Goal: Navigation & Orientation: Find specific page/section

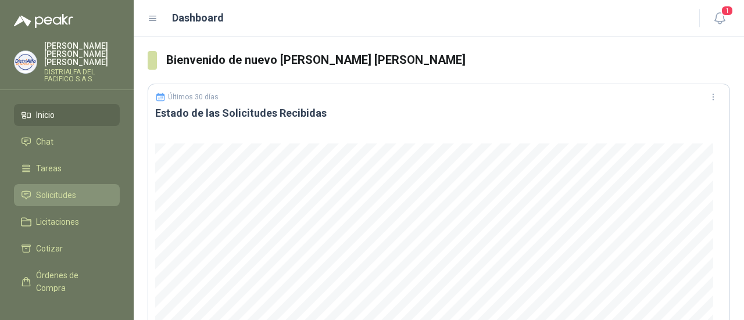
click at [50, 189] on span "Solicitudes" at bounding box center [56, 195] width 40 height 13
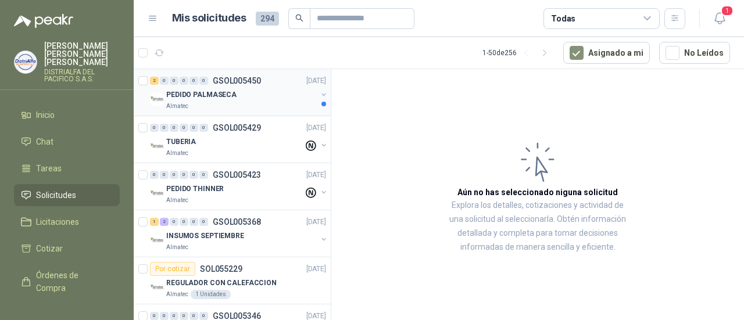
click at [196, 91] on p "PEDIDO PALMASECA" at bounding box center [201, 95] width 70 height 11
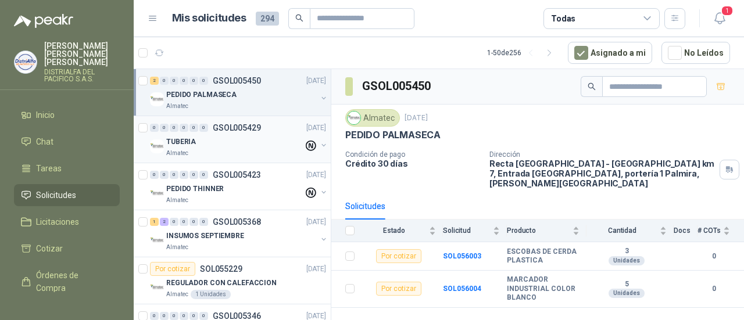
click at [224, 142] on div "TUBERIA" at bounding box center [234, 142] width 137 height 14
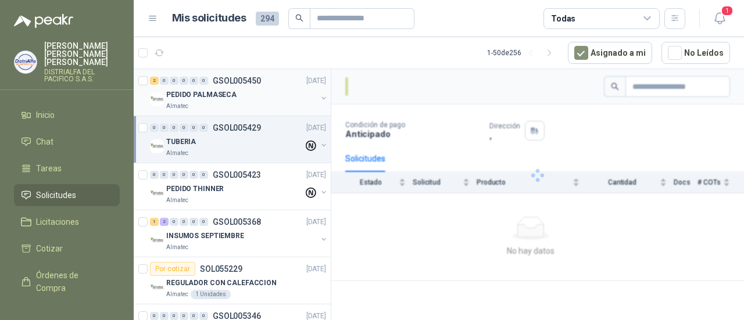
click at [236, 102] on div "Almatec" at bounding box center [241, 106] width 151 height 9
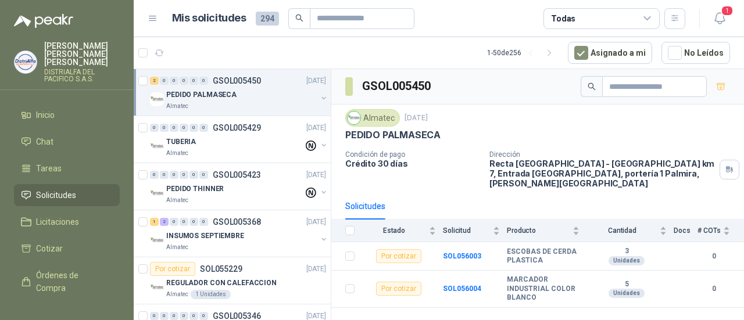
click at [237, 102] on div "Almatec" at bounding box center [241, 106] width 151 height 9
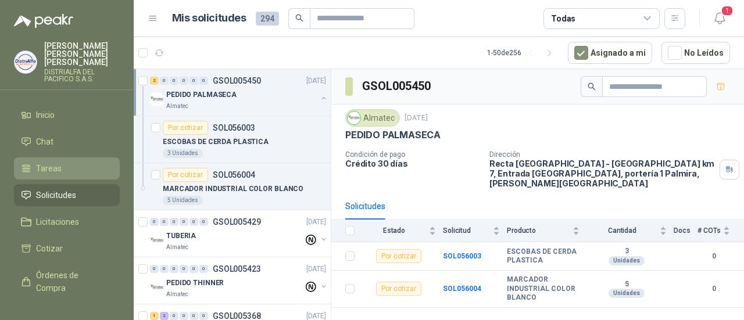
click at [69, 162] on li "Tareas" at bounding box center [67, 168] width 92 height 13
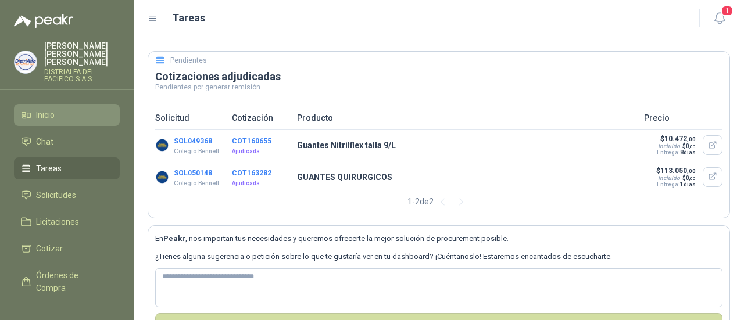
click at [52, 109] on span "Inicio" at bounding box center [45, 115] width 19 height 13
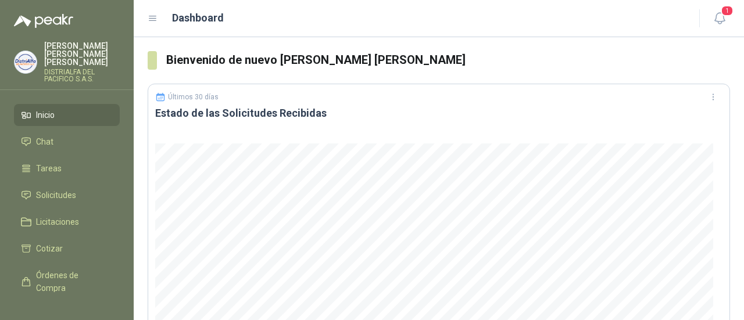
click at [77, 53] on p "[PERSON_NAME] [PERSON_NAME]" at bounding box center [82, 54] width 76 height 24
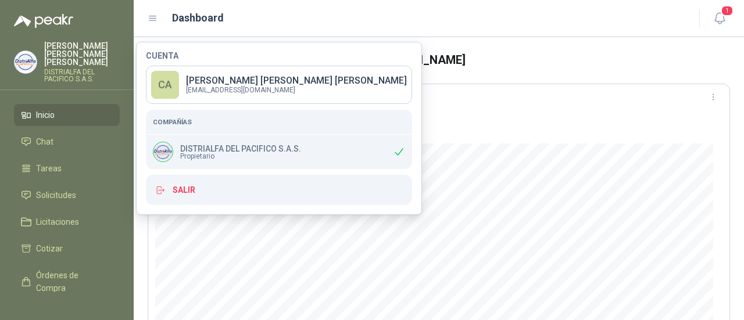
click at [178, 120] on h5 "Compañías" at bounding box center [279, 122] width 252 height 10
click at [199, 154] on span "Propietario" at bounding box center [240, 156] width 121 height 7
click at [290, 142] on div "DISTRIALFA DEL PACIFICO S.A.S. Propietario" at bounding box center [227, 152] width 148 height 20
click at [286, 83] on p "[PERSON_NAME] [PERSON_NAME]" at bounding box center [296, 80] width 221 height 9
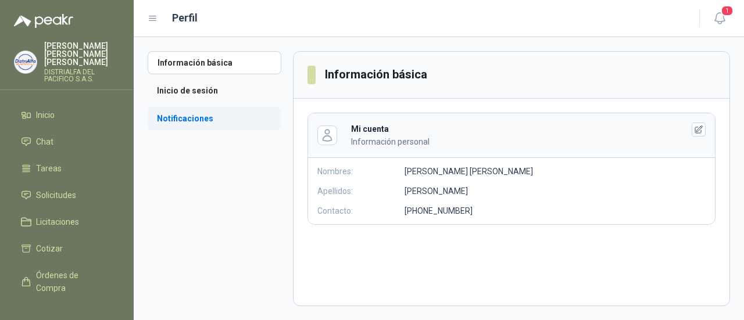
click at [198, 125] on li "Notificaciones" at bounding box center [215, 118] width 134 height 23
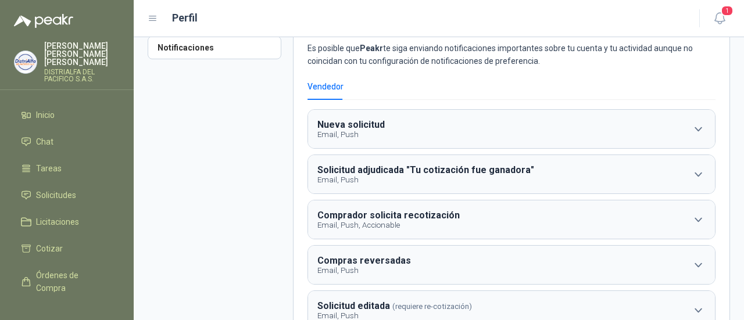
scroll to position [77, 0]
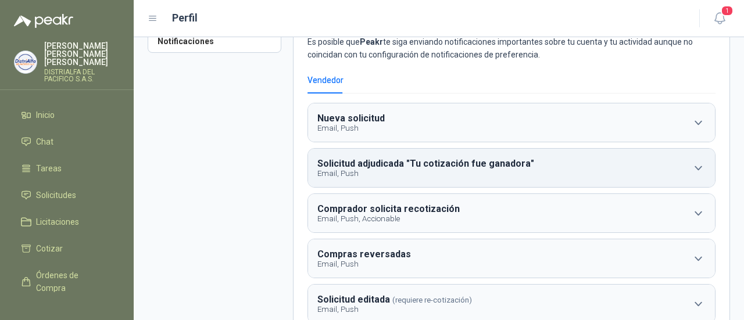
click at [691, 166] on icon "button" at bounding box center [698, 168] width 15 height 15
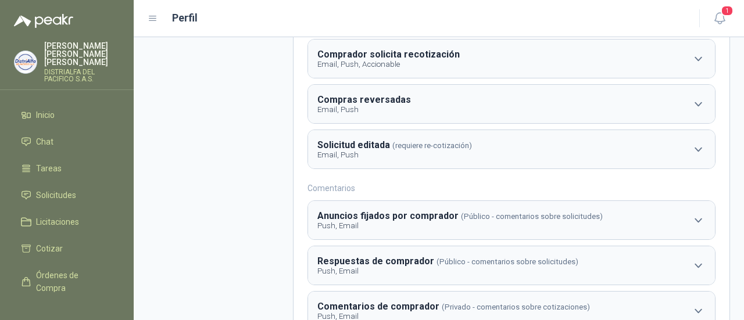
scroll to position [350, 0]
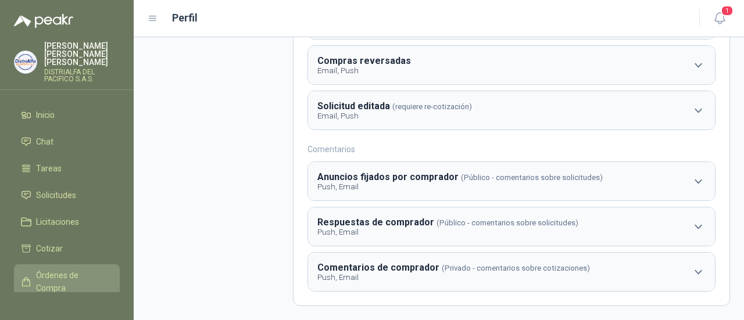
click at [78, 274] on span "Órdenes de Compra" at bounding box center [72, 282] width 73 height 26
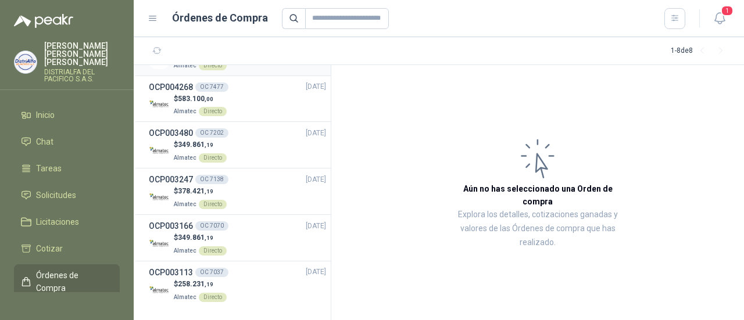
scroll to position [130, 0]
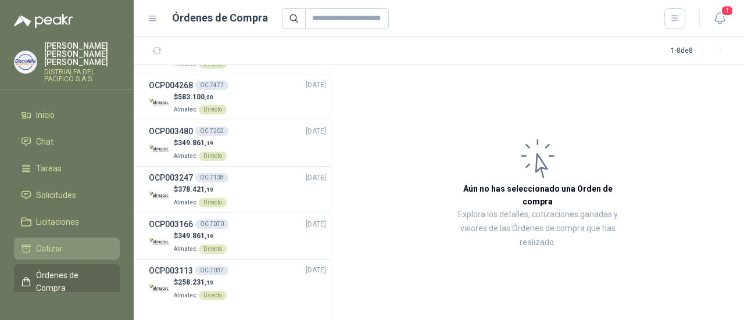
click at [47, 242] on span "Cotizar" at bounding box center [49, 248] width 27 height 13
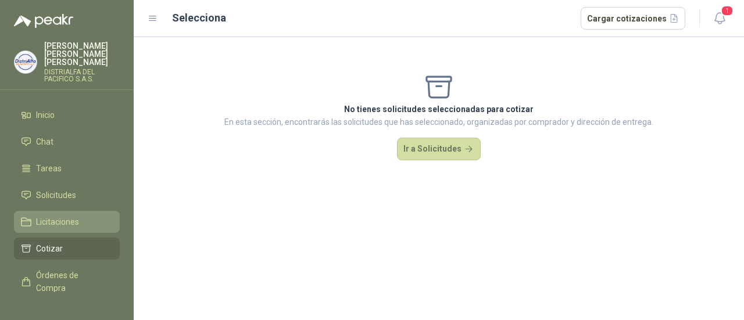
click at [73, 216] on span "Licitaciones" at bounding box center [57, 222] width 43 height 13
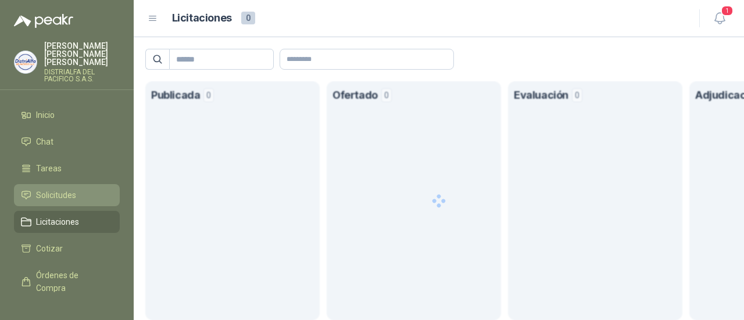
click at [60, 189] on span "Solicitudes" at bounding box center [56, 195] width 40 height 13
